Goal: Task Accomplishment & Management: Manage account settings

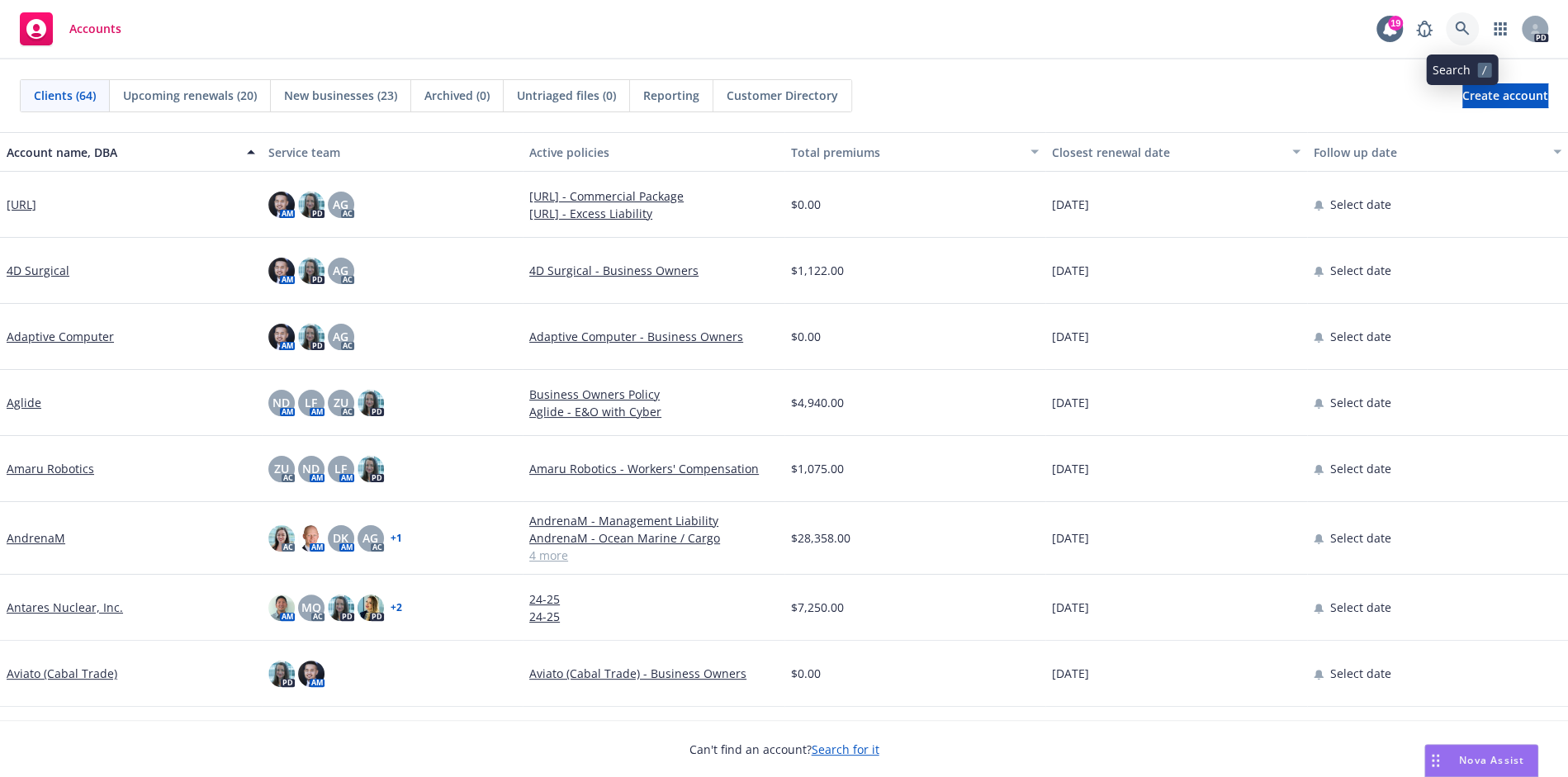
click at [1463, 36] on icon at bounding box center [1462, 29] width 15 height 15
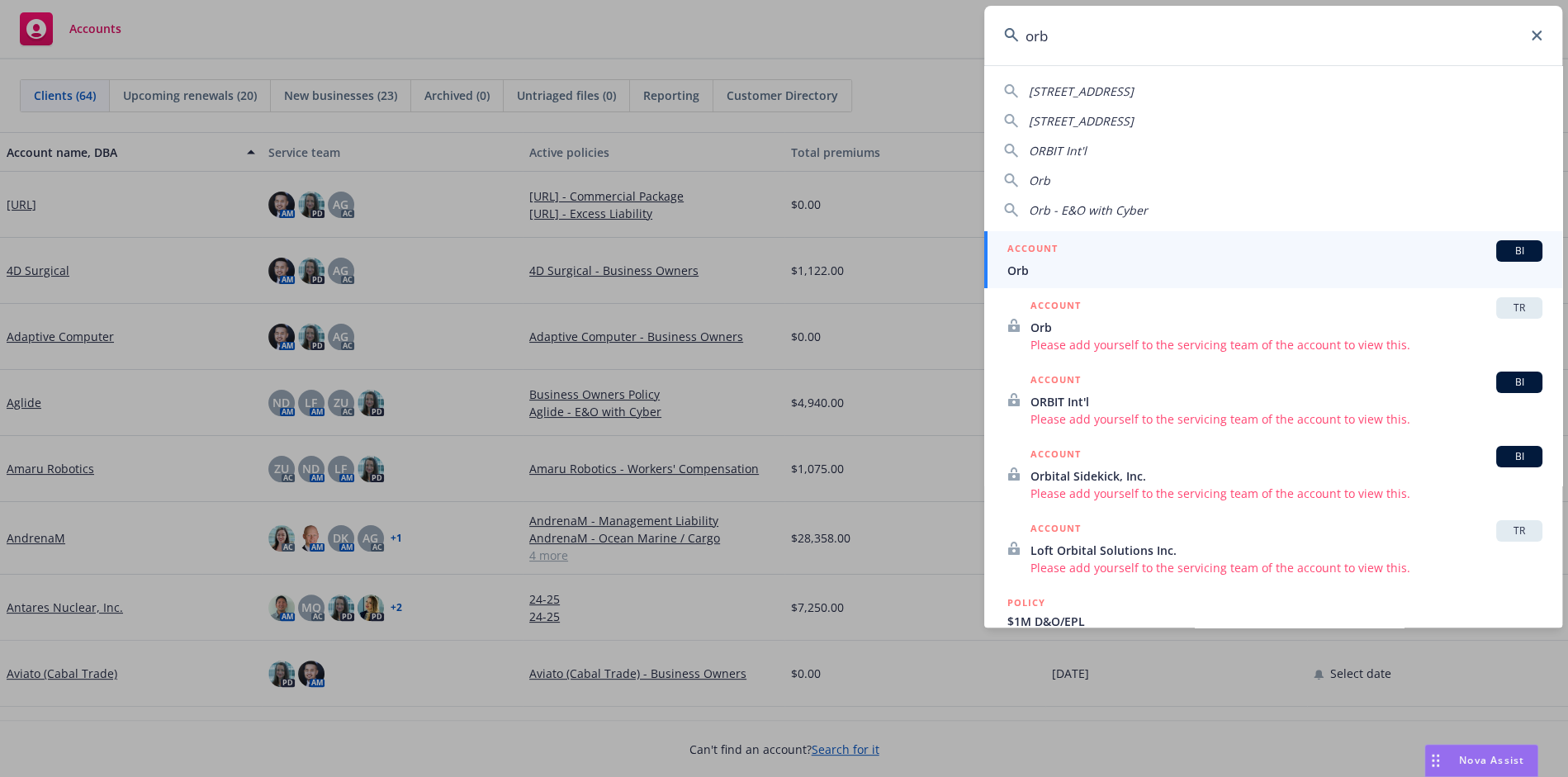
type input "orb"
click at [1087, 263] on span "Orb" at bounding box center [1275, 270] width 535 height 18
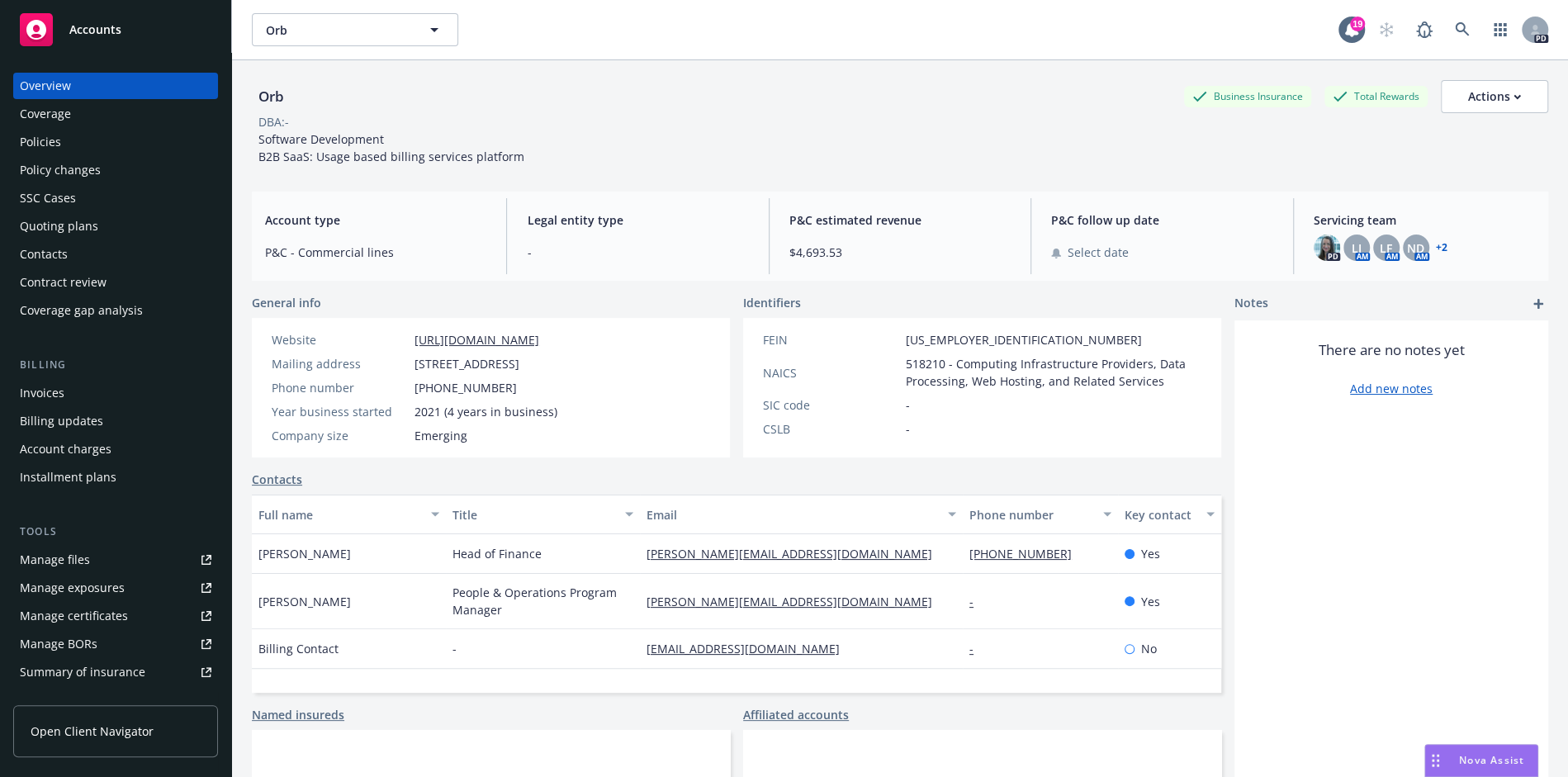
click at [1438, 251] on link "+ 2" at bounding box center [1441, 248] width 12 height 10
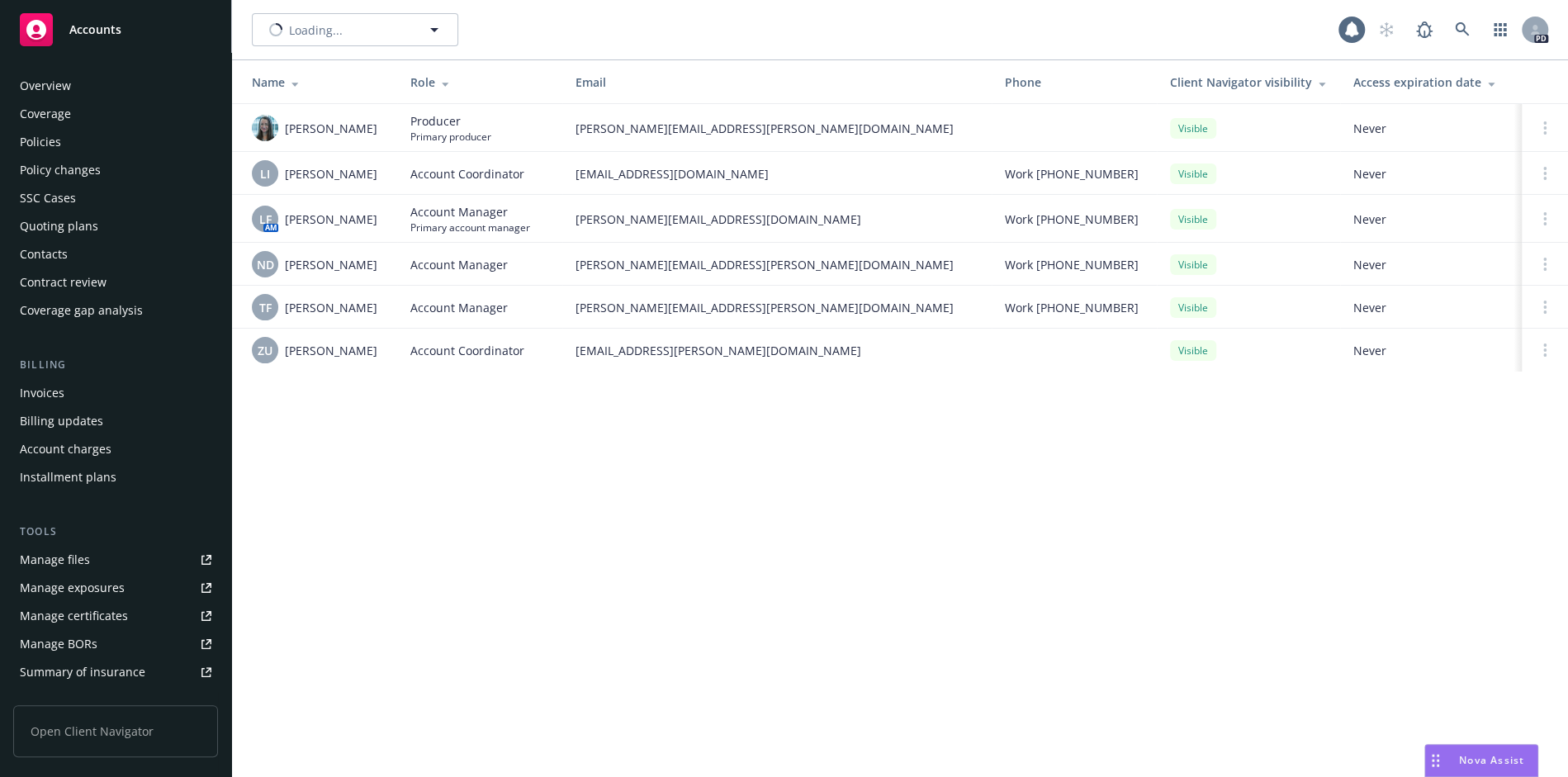
scroll to position [270, 0]
